Goal: Information Seeking & Learning: Learn about a topic

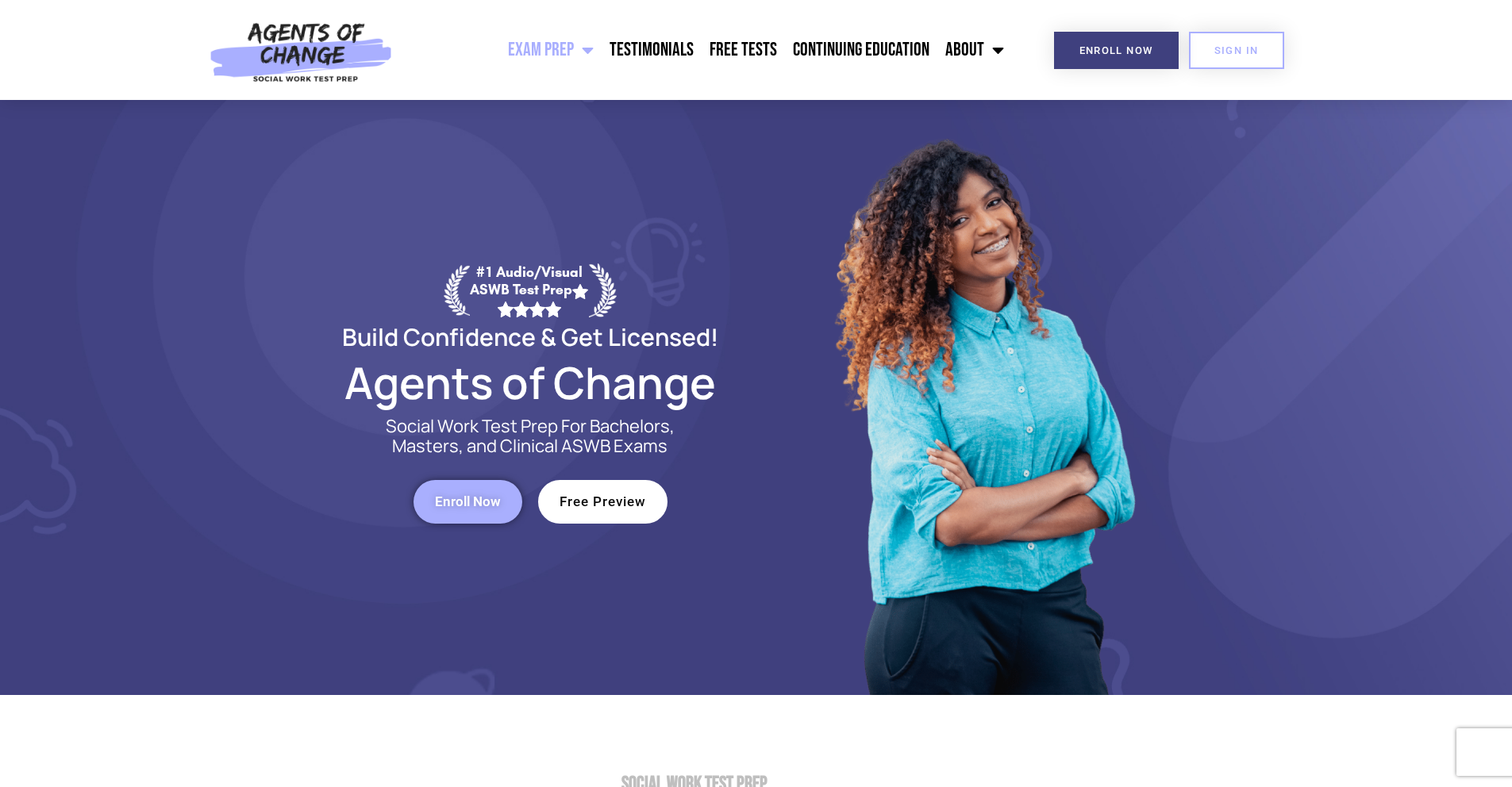
scroll to position [3, 0]
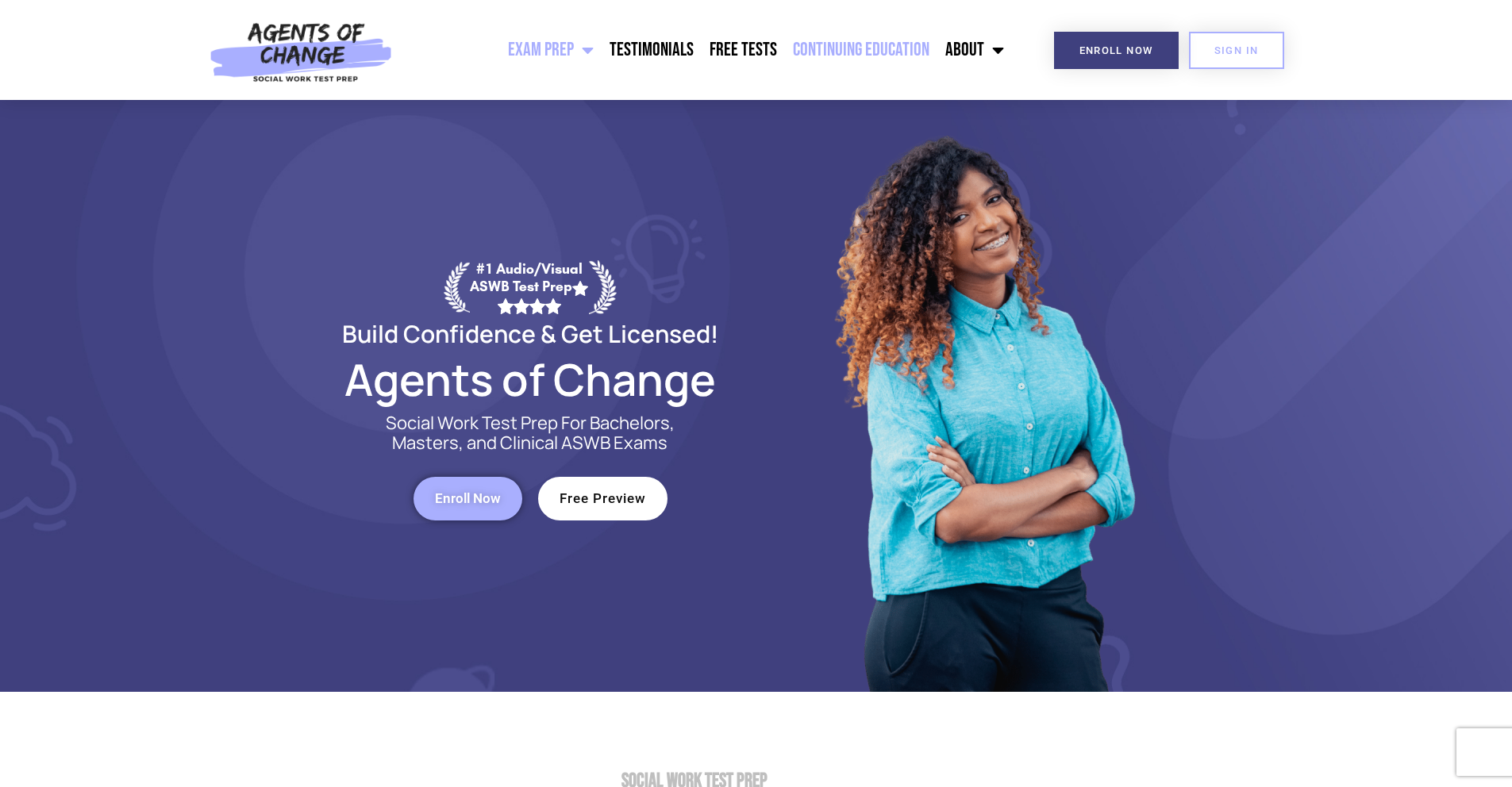
click at [892, 38] on link "Continuing Education" at bounding box center [861, 50] width 152 height 39
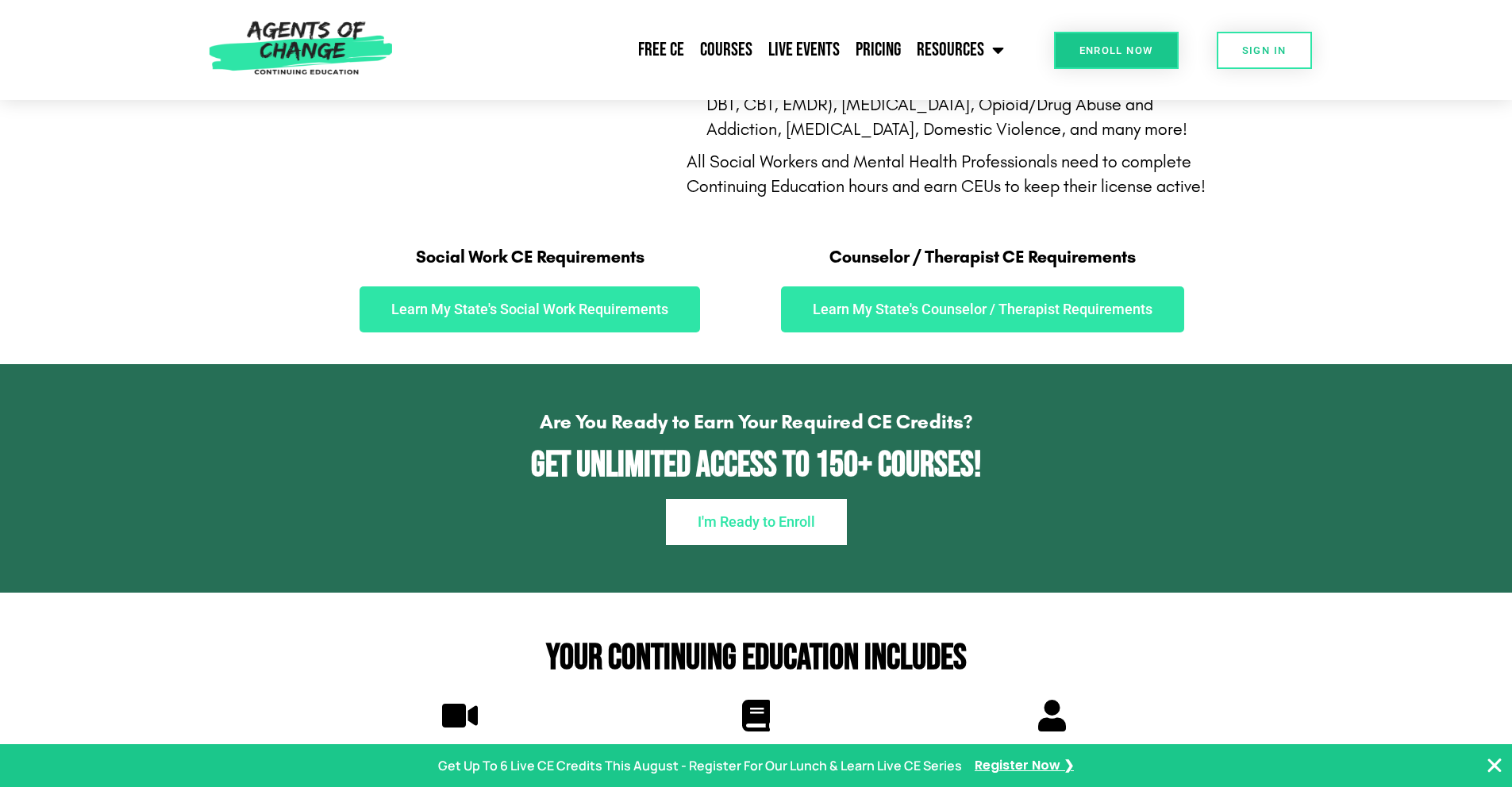
scroll to position [806, 0]
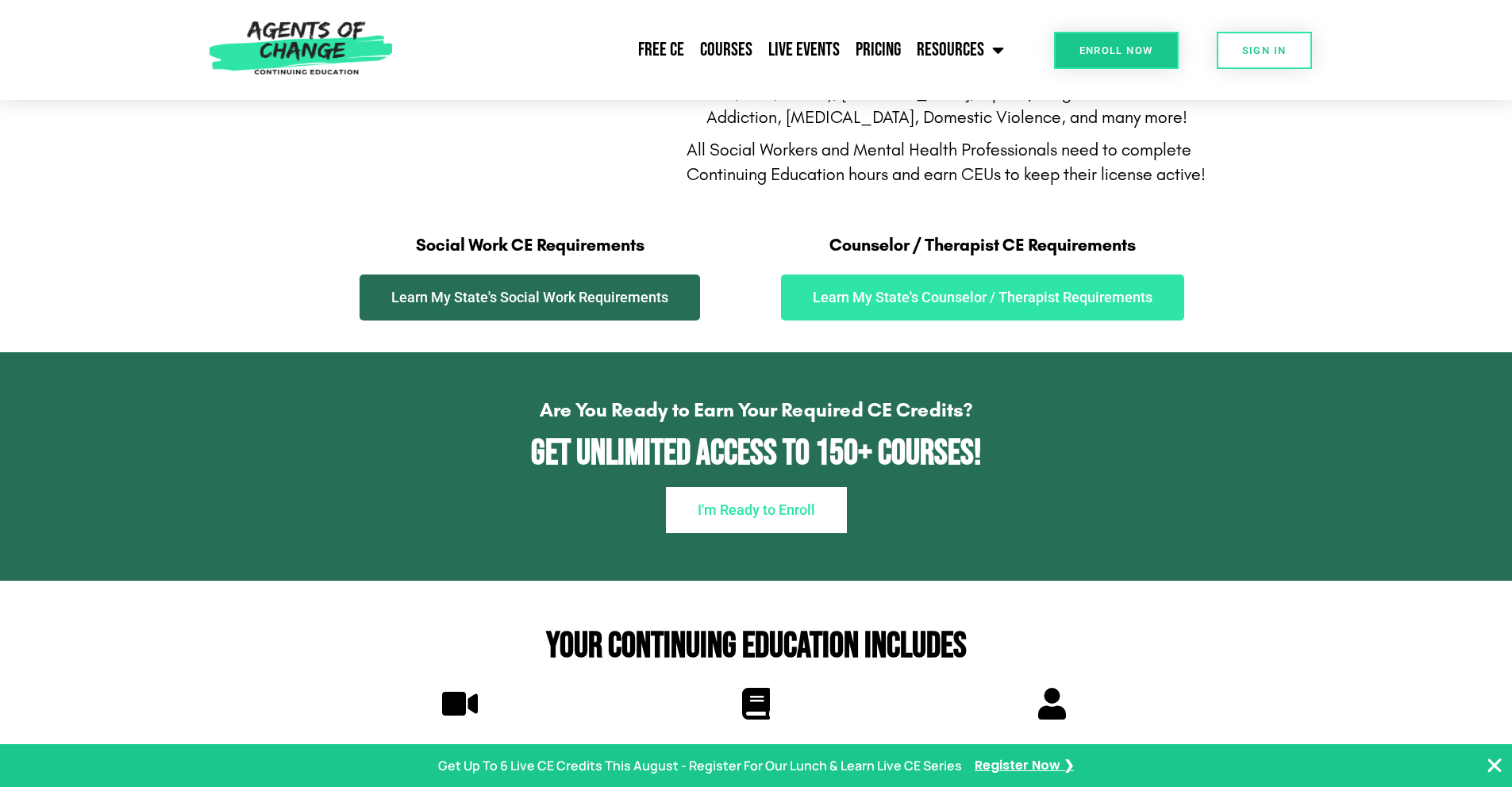
click at [504, 295] on span "Learn My State's Social Work Requirements" at bounding box center [530, 297] width 277 height 14
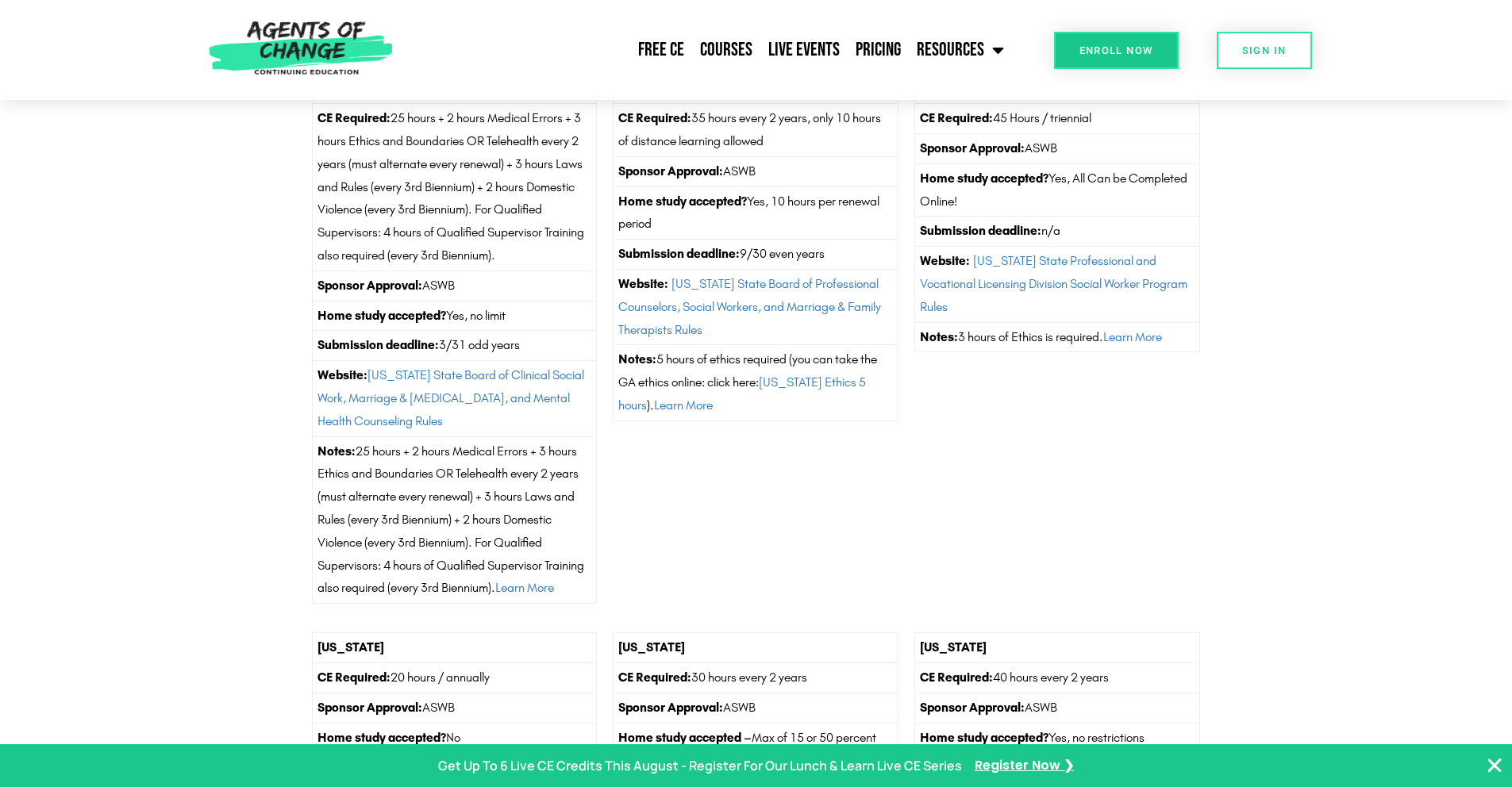
scroll to position [1444, 0]
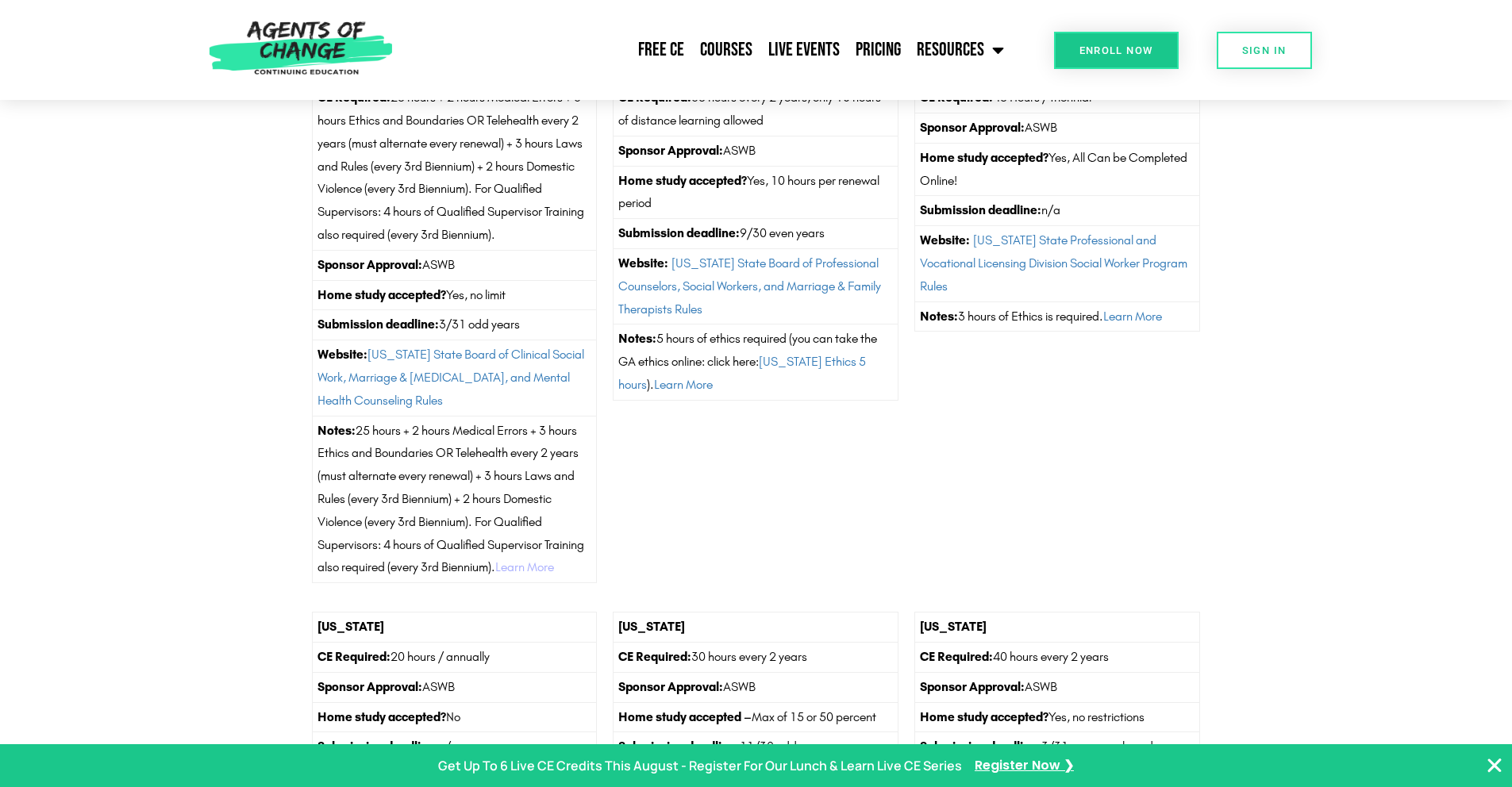
click at [528, 565] on link "Learn More" at bounding box center [524, 567] width 58 height 15
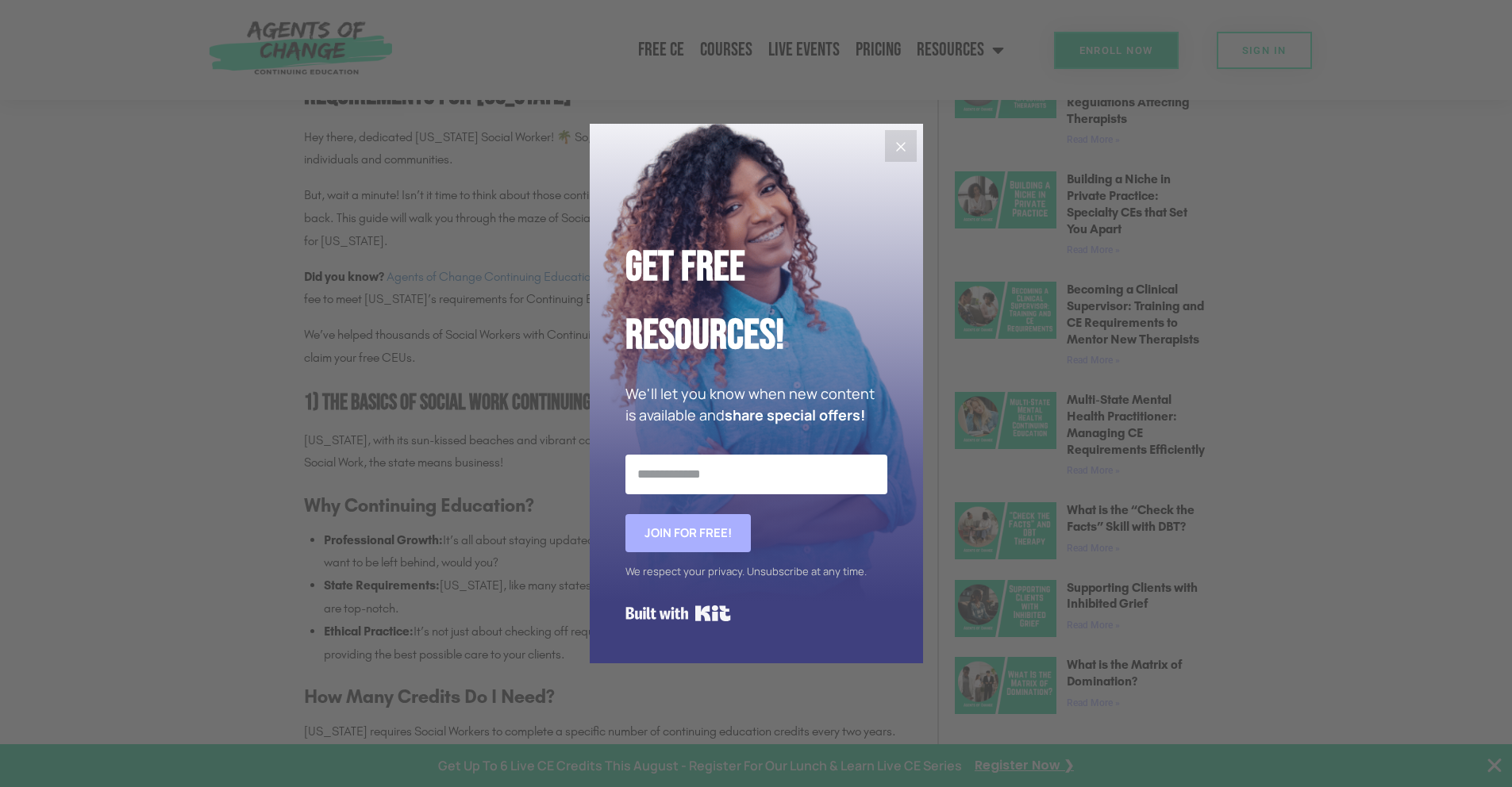
scroll to position [873, 0]
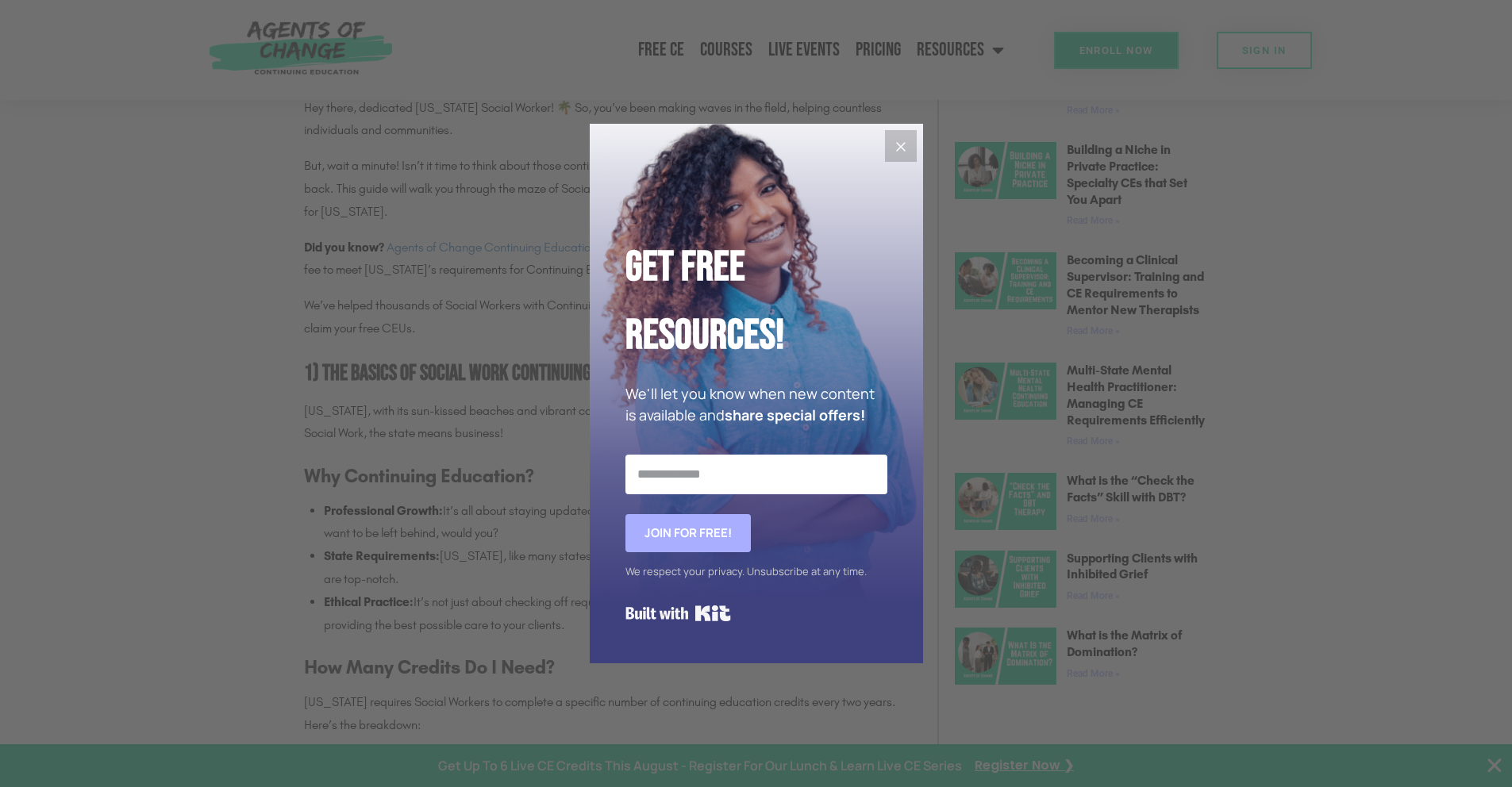
click at [899, 151] on icon "Close" at bounding box center [901, 146] width 19 height 19
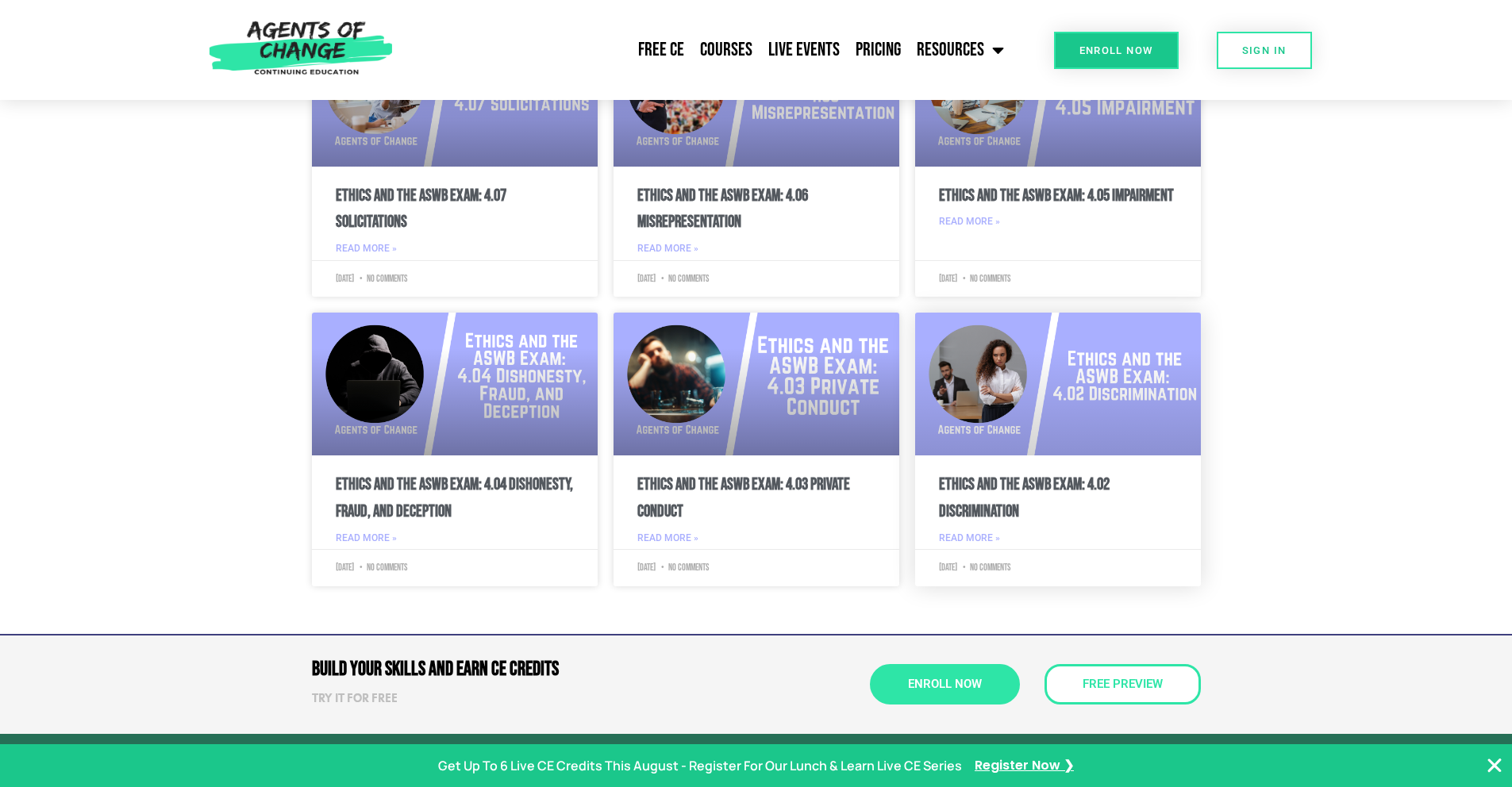
scroll to position [3718, 0]
